Goal: Task Accomplishment & Management: Use online tool/utility

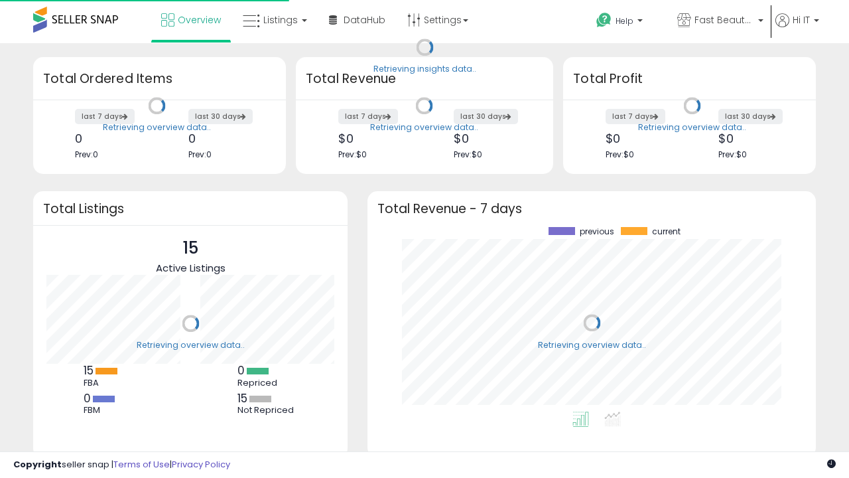
scroll to position [184, 422]
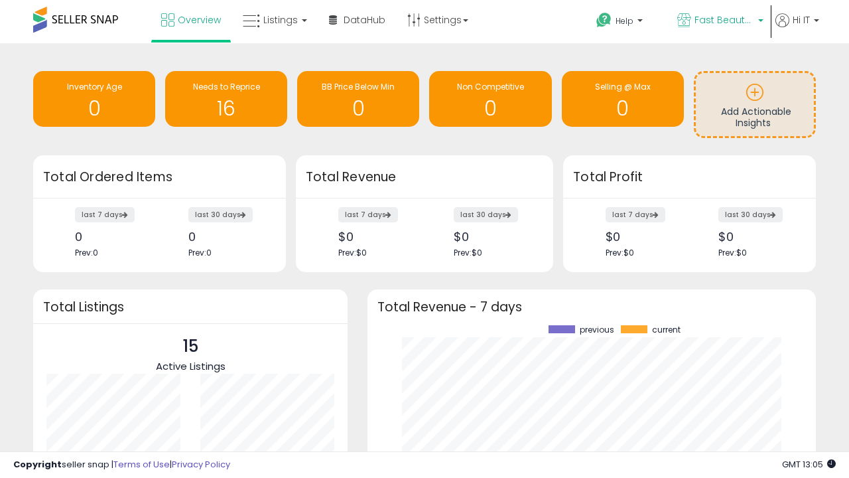
click at [719, 21] on span "Fast Beauty ([GEOGRAPHIC_DATA])" at bounding box center [725, 19] width 60 height 13
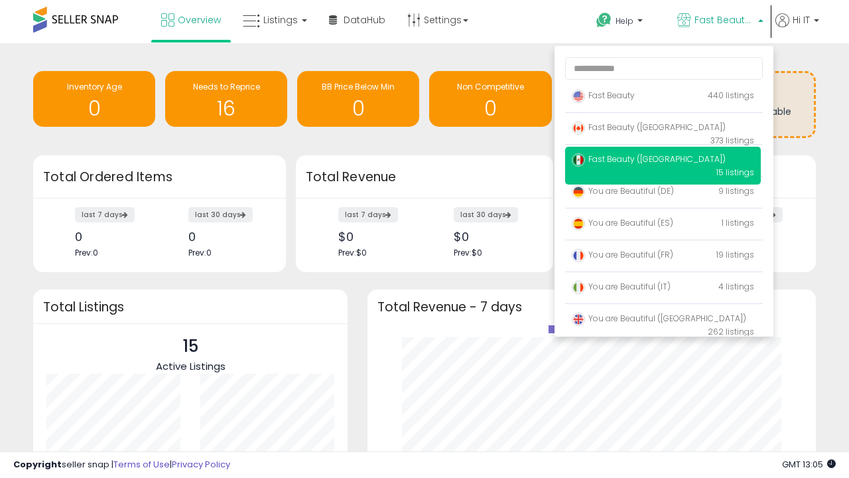
click at [663, 129] on span "Fast Beauty ([GEOGRAPHIC_DATA])" at bounding box center [649, 126] width 154 height 11
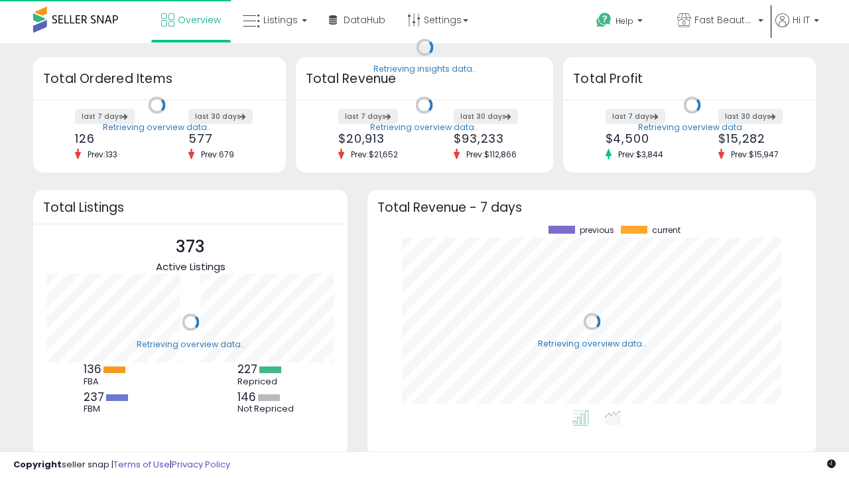
scroll to position [184, 422]
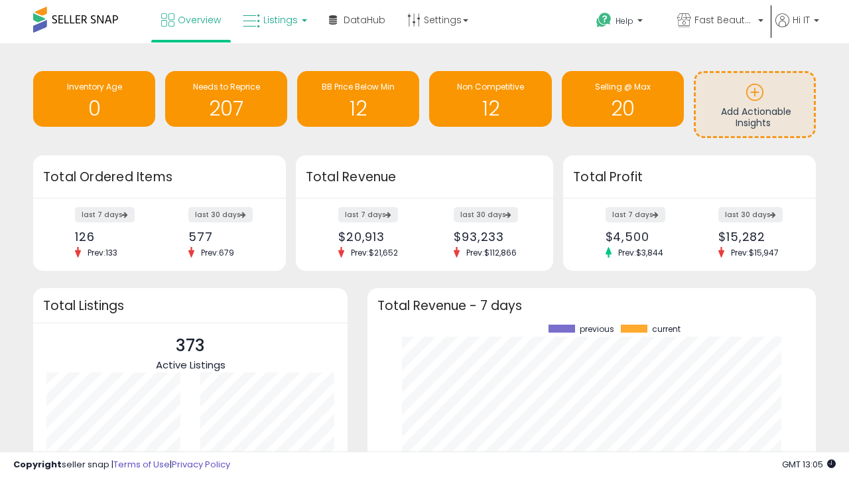
click at [273, 20] on span "Listings" at bounding box center [280, 19] width 35 height 13
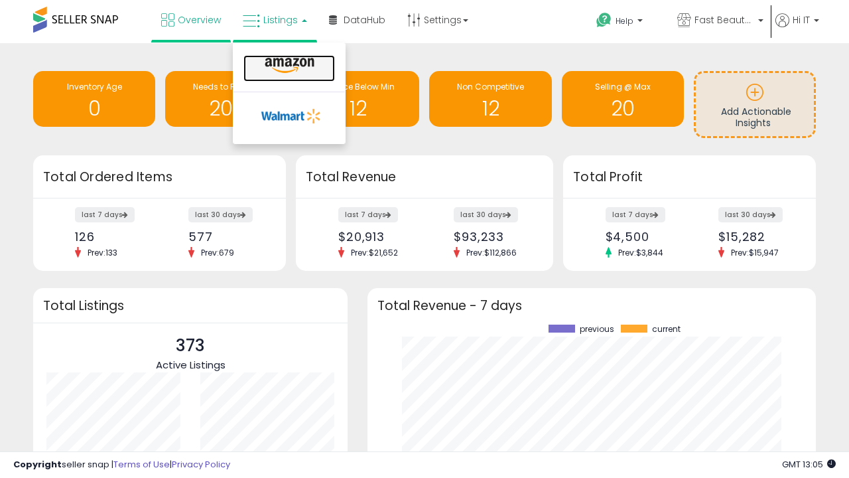
click at [288, 66] on icon at bounding box center [290, 65] width 58 height 17
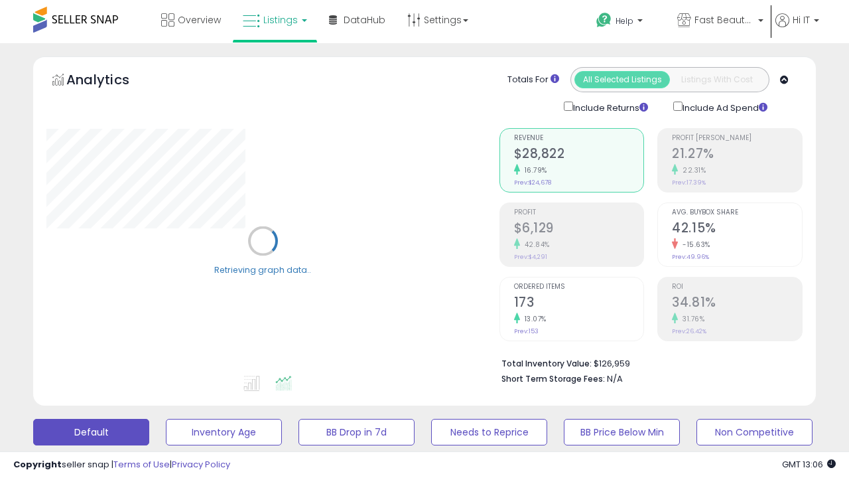
click at [166, 419] on button "All_Inventory" at bounding box center [224, 432] width 116 height 27
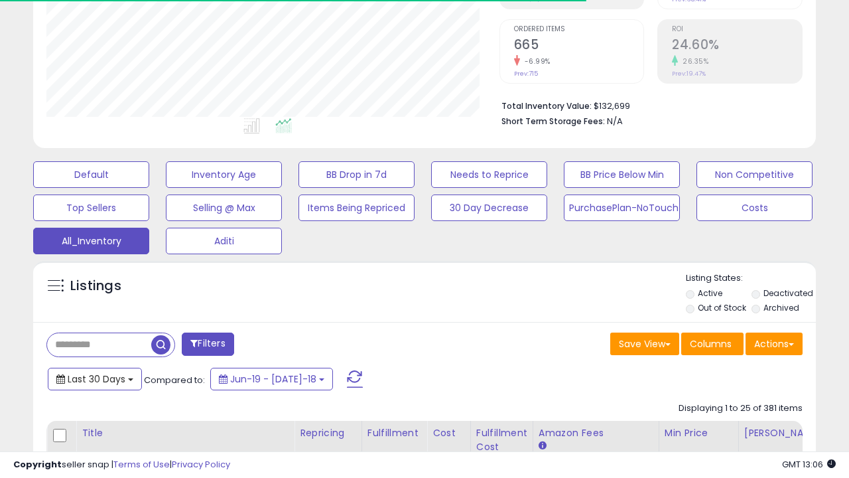
click at [94, 378] on span "Last 30 Days" at bounding box center [97, 378] width 58 height 13
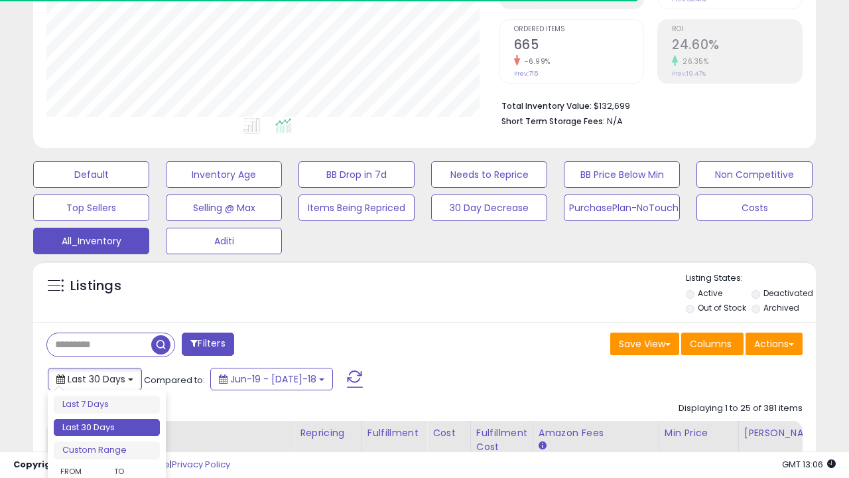
scroll to position [272, 453]
click at [107, 427] on li "Last 30 Days" at bounding box center [107, 428] width 106 height 18
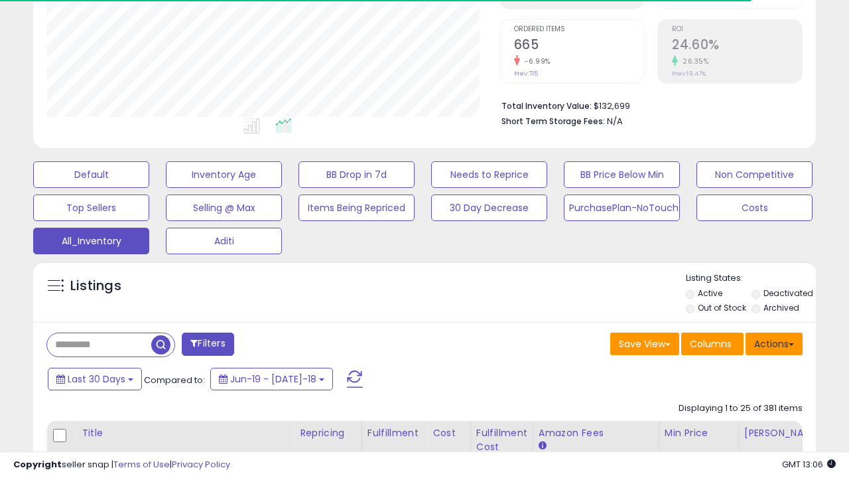
click at [774, 342] on button "Actions" at bounding box center [774, 343] width 57 height 23
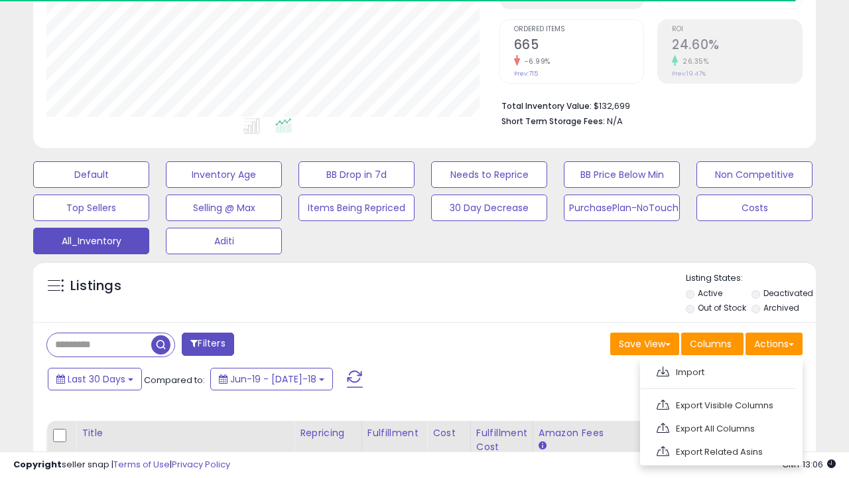
click at [720, 427] on link "Export All Columns" at bounding box center [720, 428] width 145 height 21
